Goal: Task Accomplishment & Management: Manage account settings

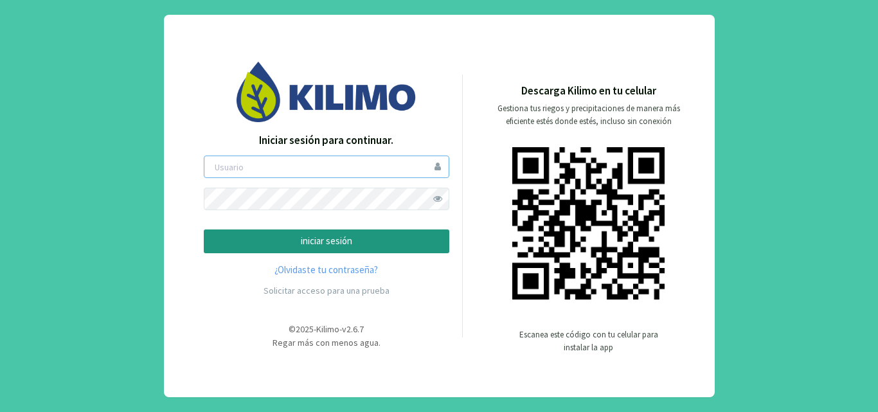
click at [328, 168] on input "email" at bounding box center [326, 167] width 245 height 22
type input "ppinamonti"
click at [204, 229] on button "iniciar sesión" at bounding box center [326, 241] width 245 height 24
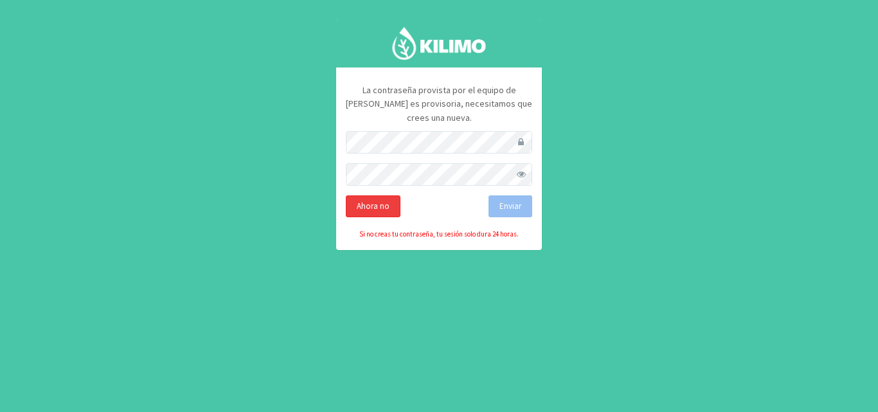
click at [387, 195] on div "Ahora no" at bounding box center [373, 206] width 55 height 22
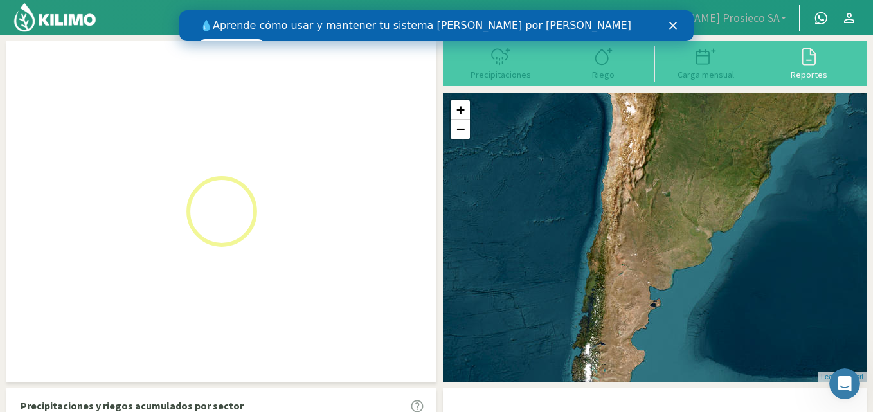
click at [670, 25] on icon "Cerrar" at bounding box center [673, 26] width 8 height 8
